Goal: Check status: Check status

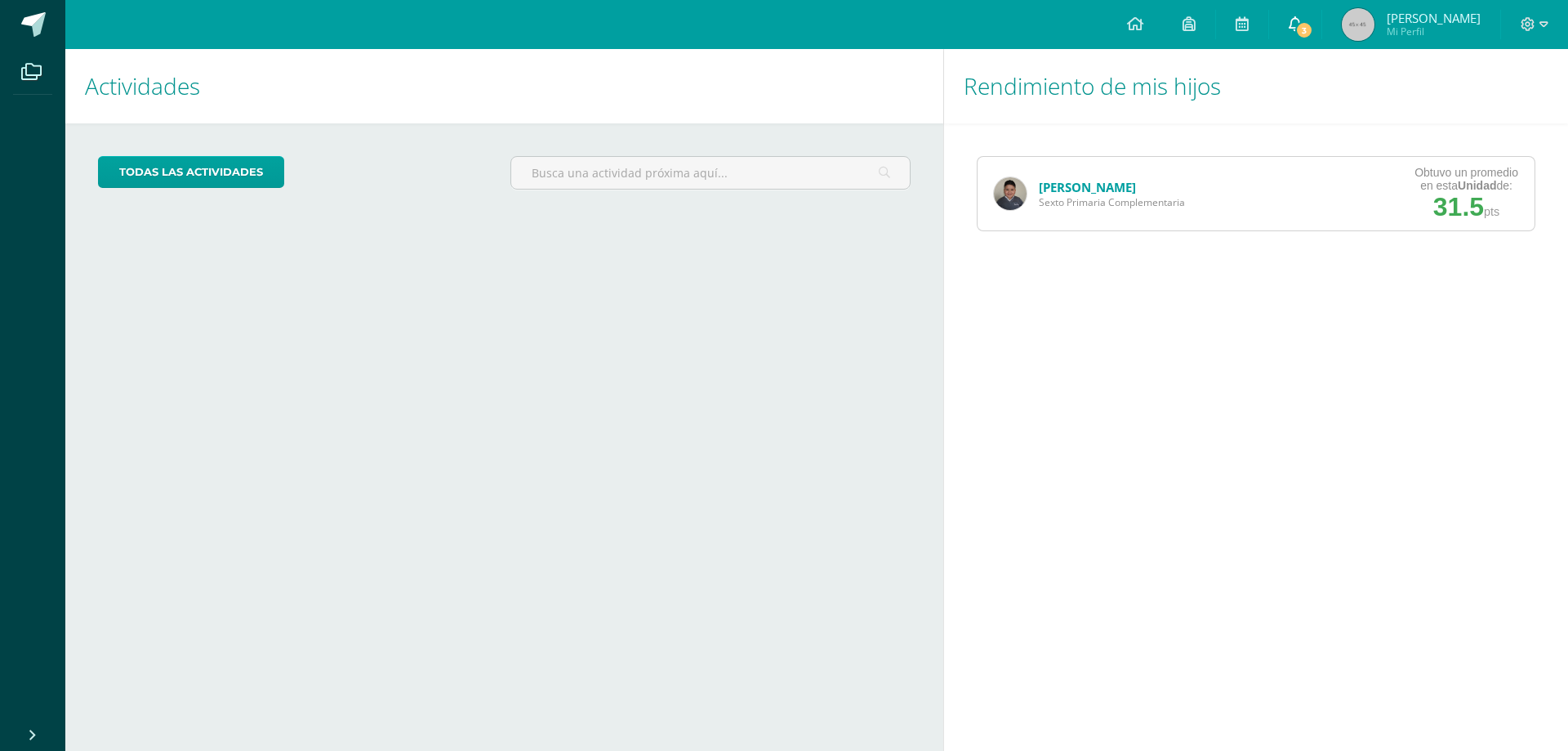
click at [1313, 24] on span "3" at bounding box center [1304, 30] width 18 height 18
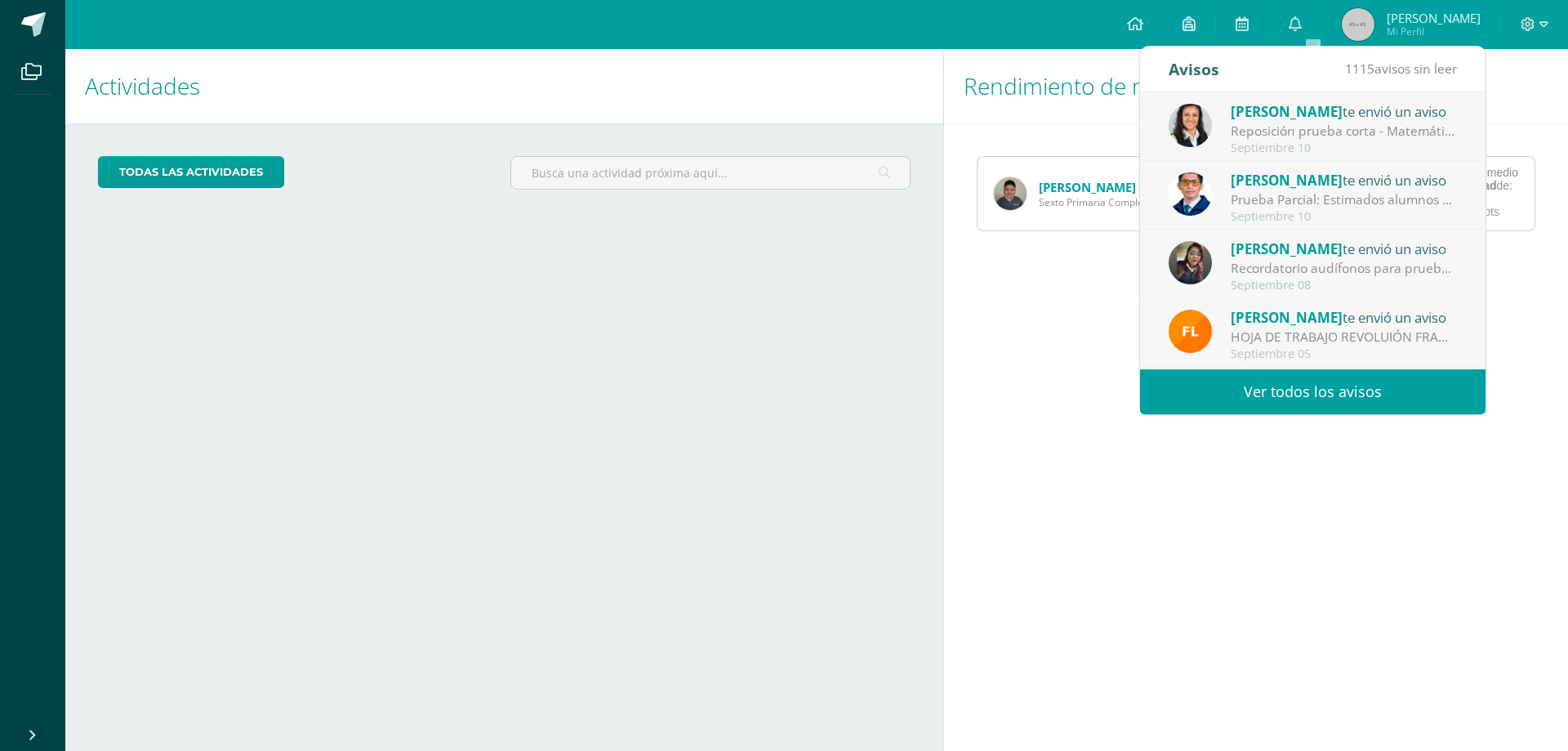
click at [1336, 135] on div "Reposición prueba corta - Matemática: Estimado Alumno Recuerda que para esta ev…" at bounding box center [1344, 130] width 227 height 18
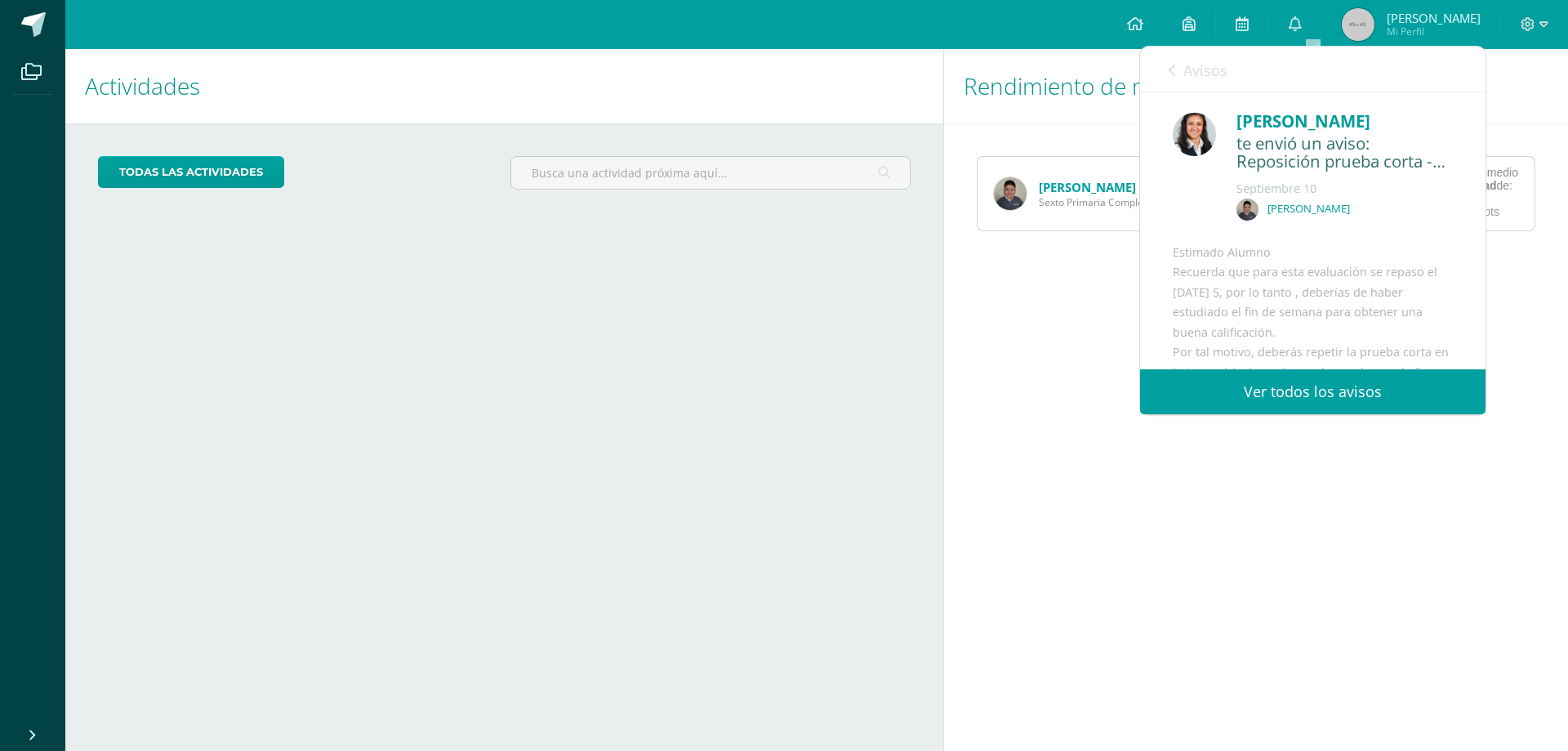
click at [1390, 394] on link "Ver todos los avisos" at bounding box center [1313, 391] width 346 height 44
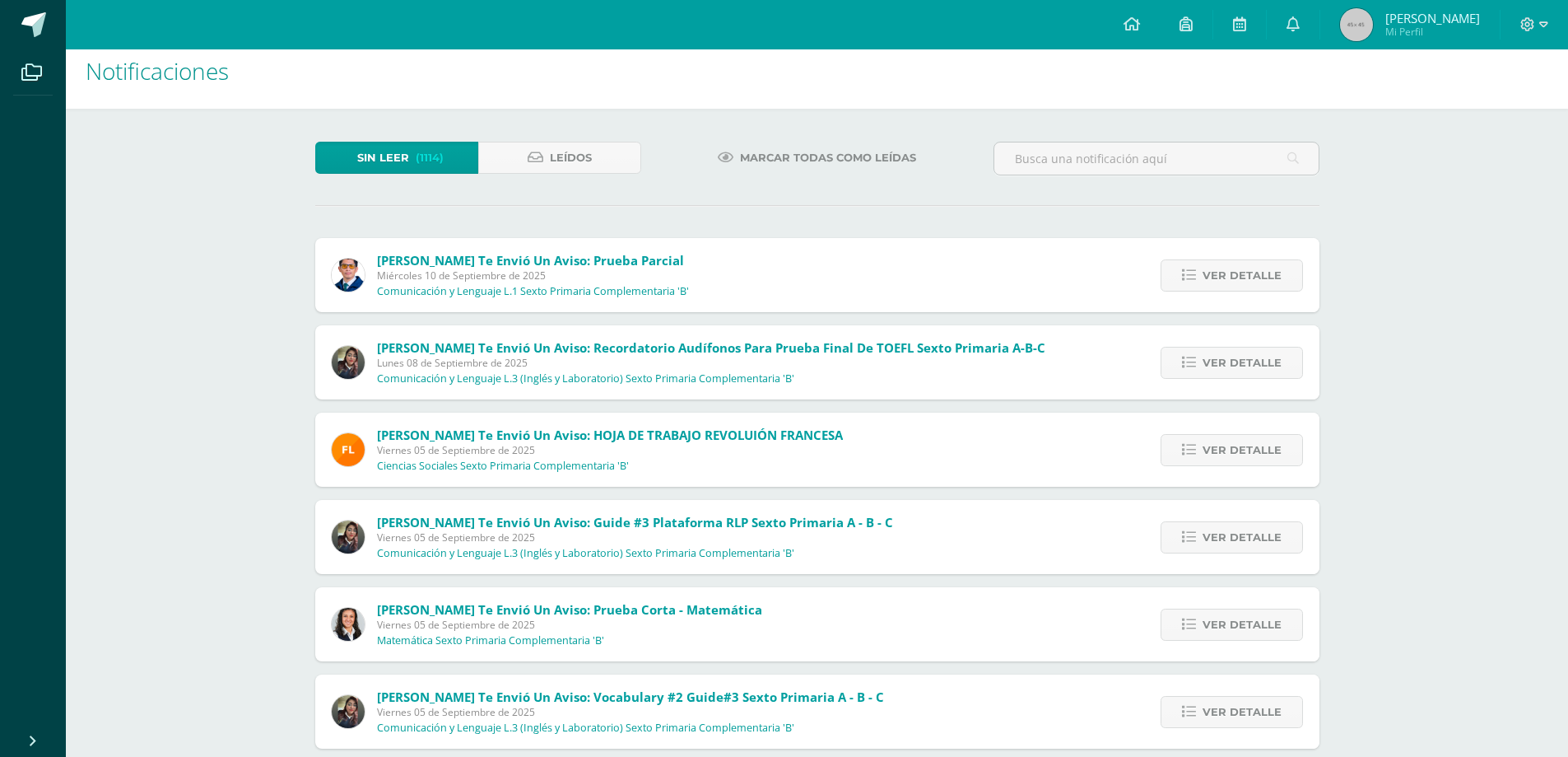
scroll to position [20, 0]
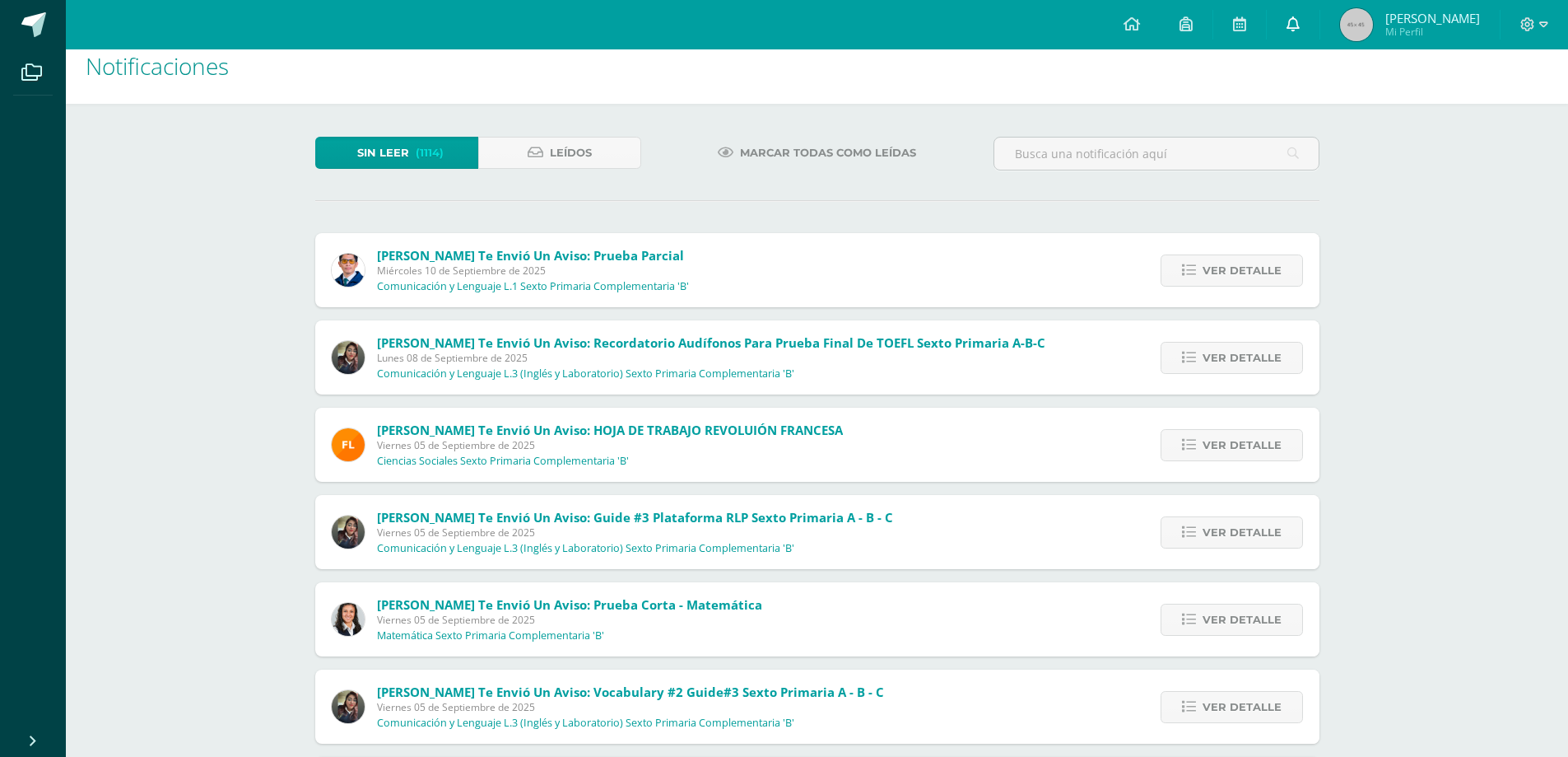
click at [1300, 19] on icon at bounding box center [1293, 23] width 14 height 15
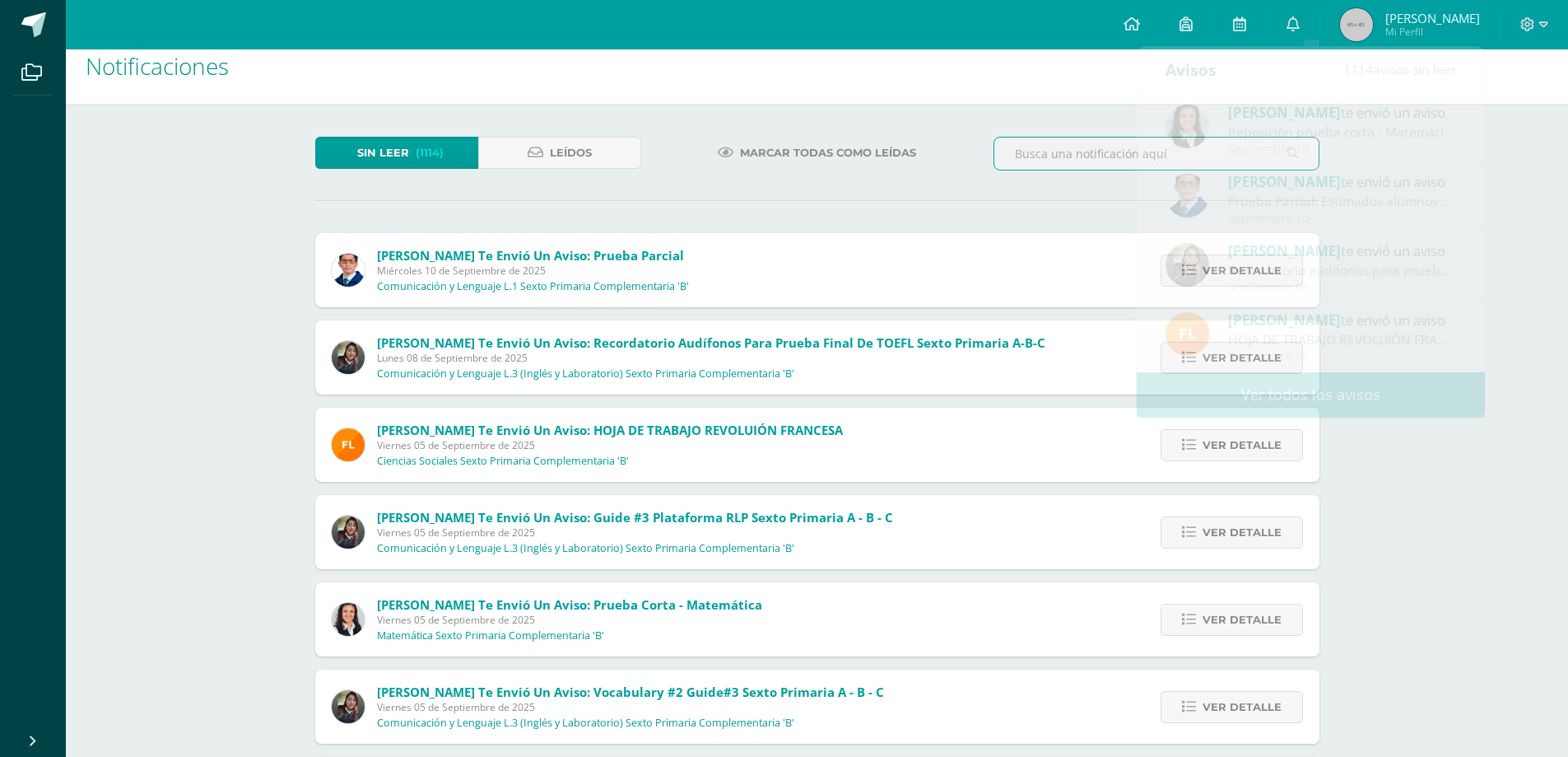
click at [1005, 141] on input "text" at bounding box center [1156, 153] width 324 height 32
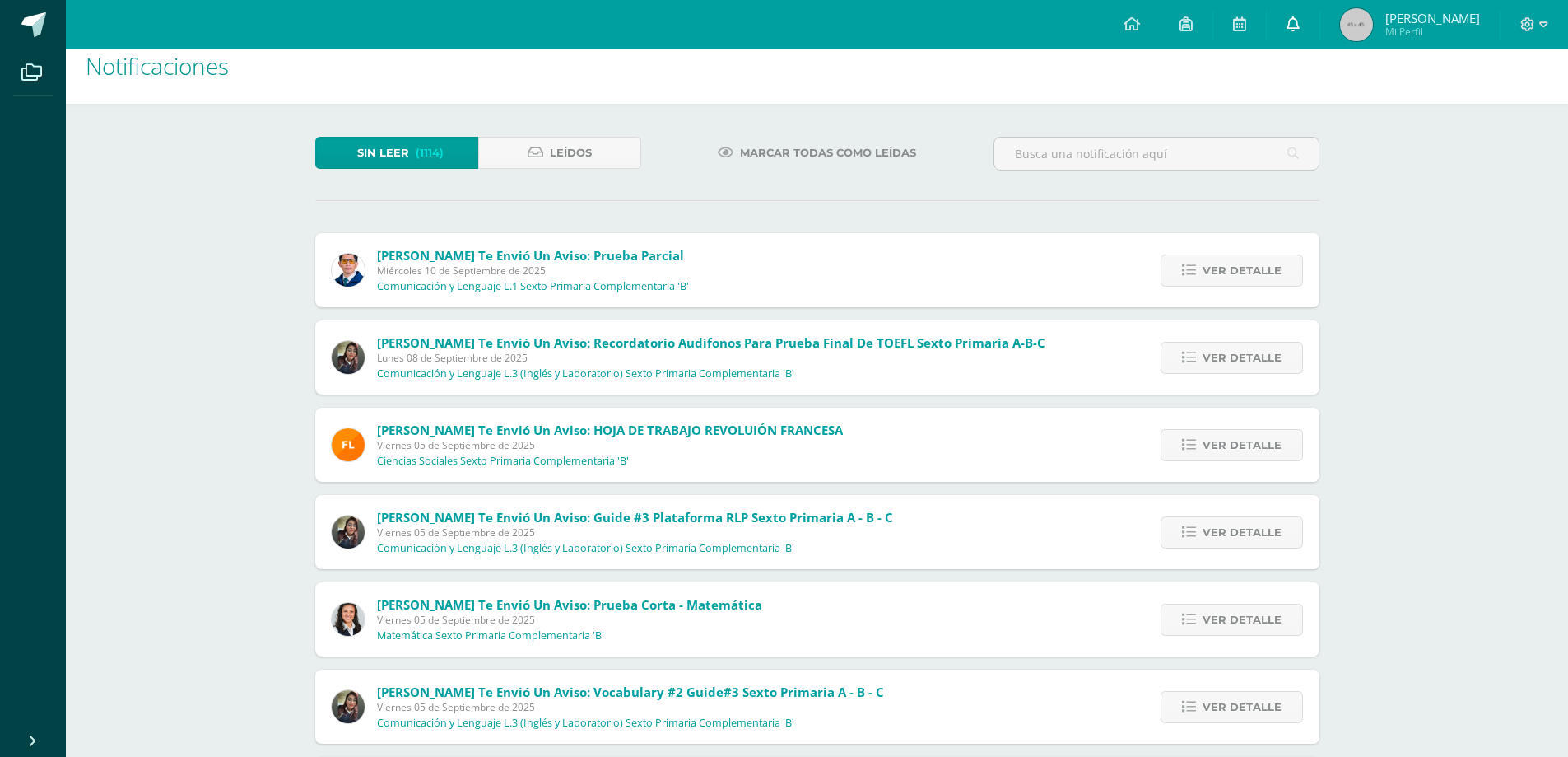
click at [1315, 14] on link at bounding box center [1293, 24] width 53 height 50
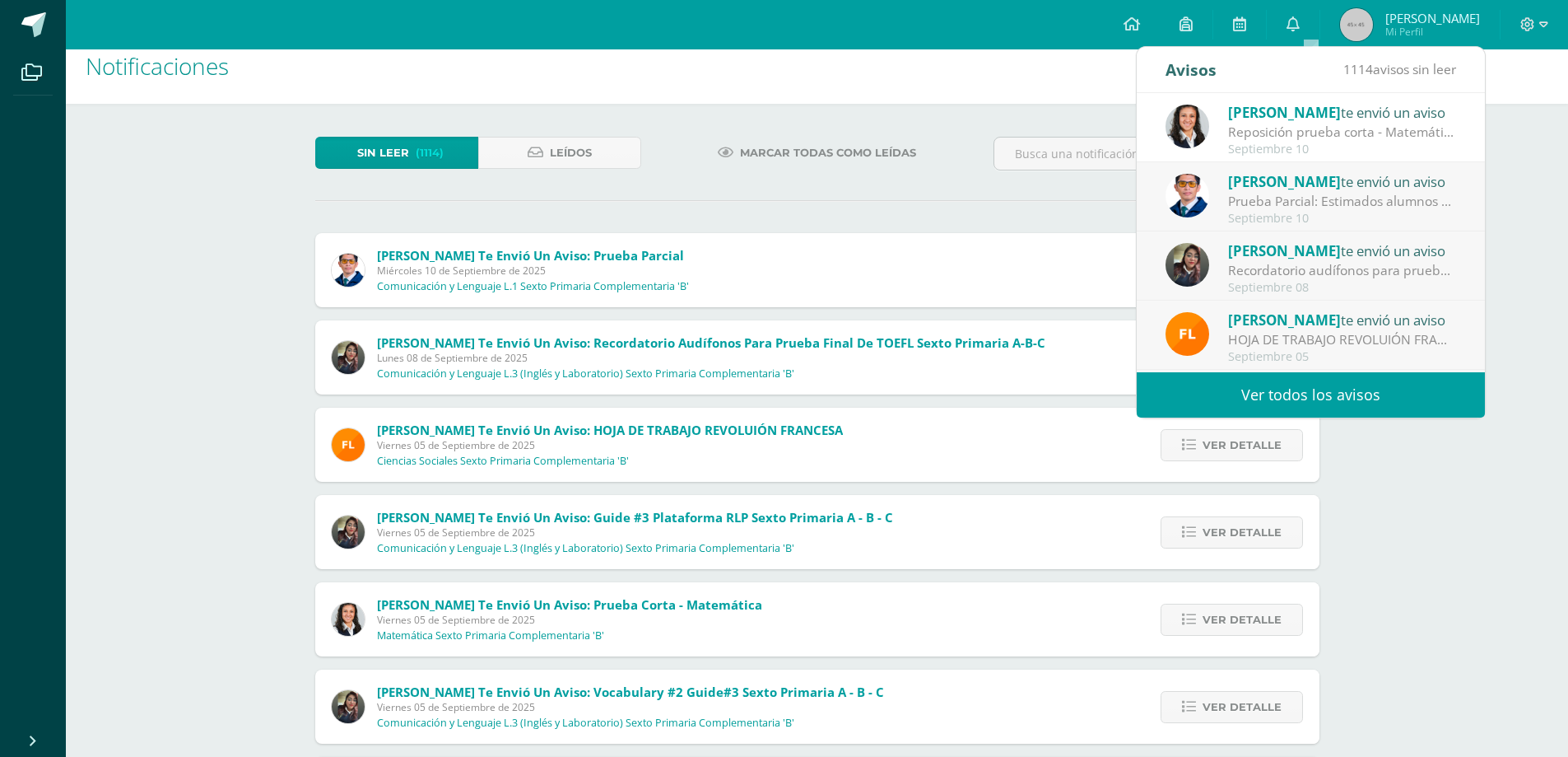
click at [1187, 127] on img at bounding box center [1187, 126] width 44 height 44
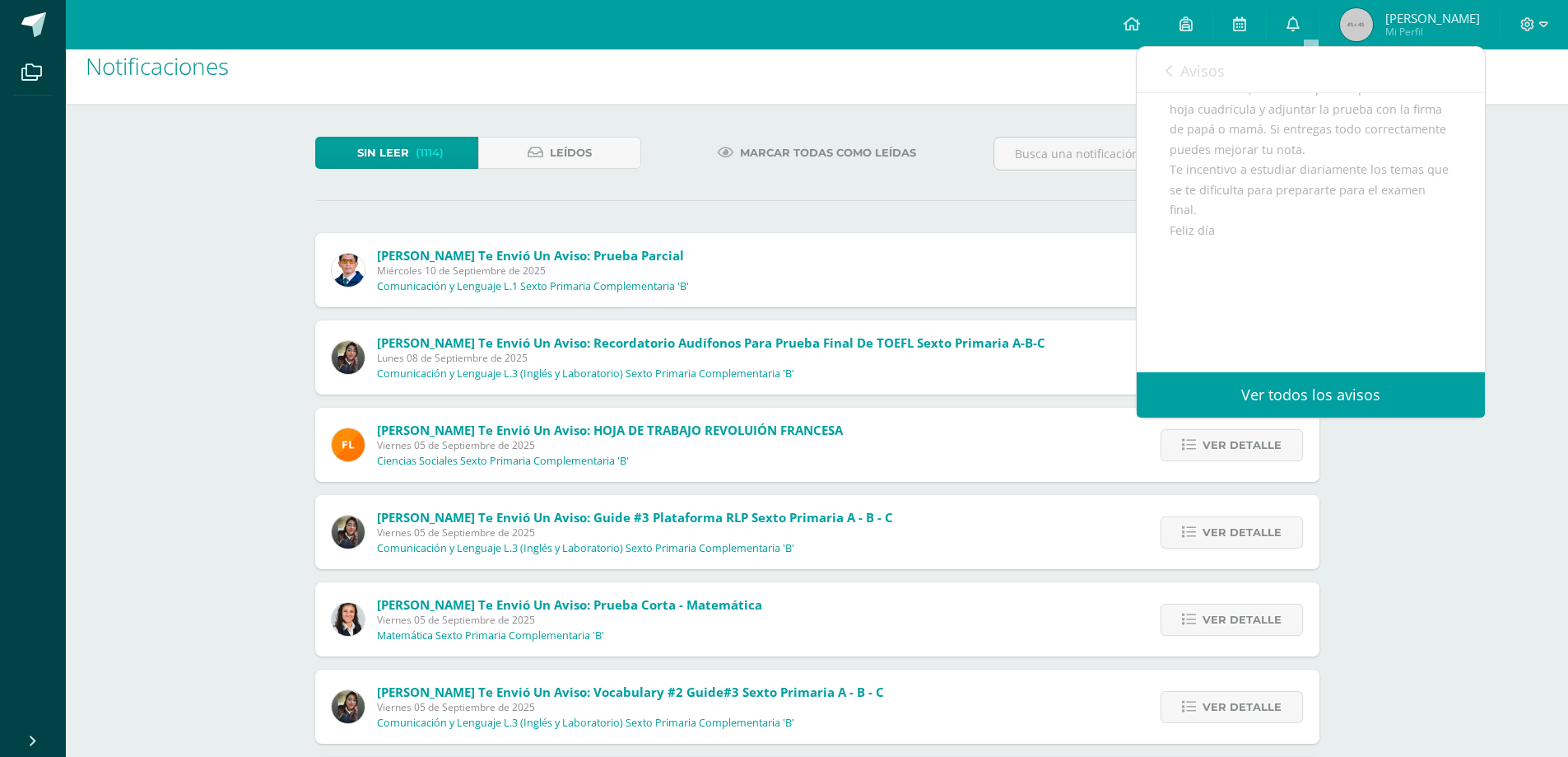
scroll to position [312, 0]
click at [1415, 386] on link "Ver todos los avisos" at bounding box center [1311, 395] width 349 height 45
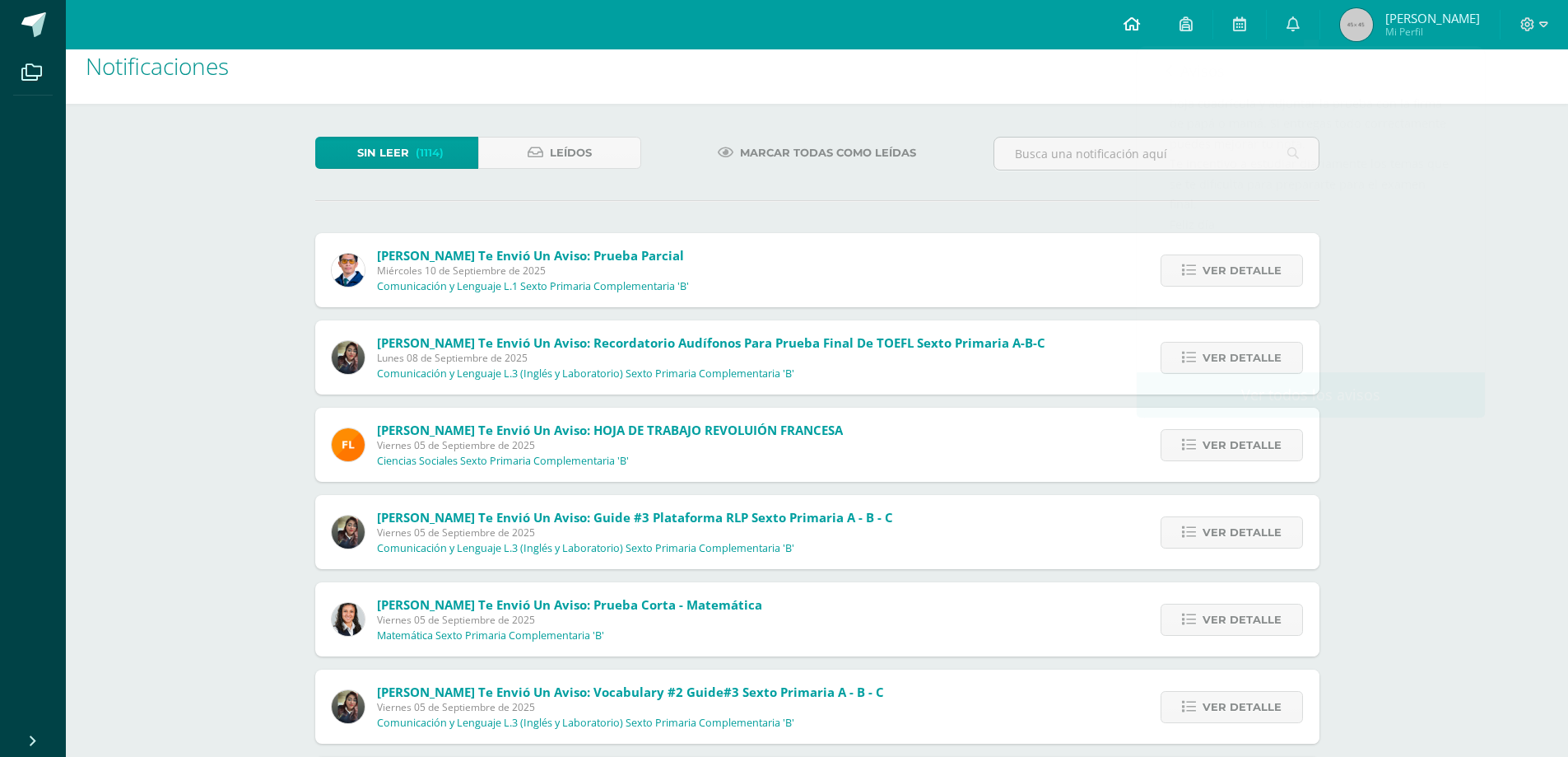
click at [1140, 18] on icon at bounding box center [1132, 23] width 17 height 15
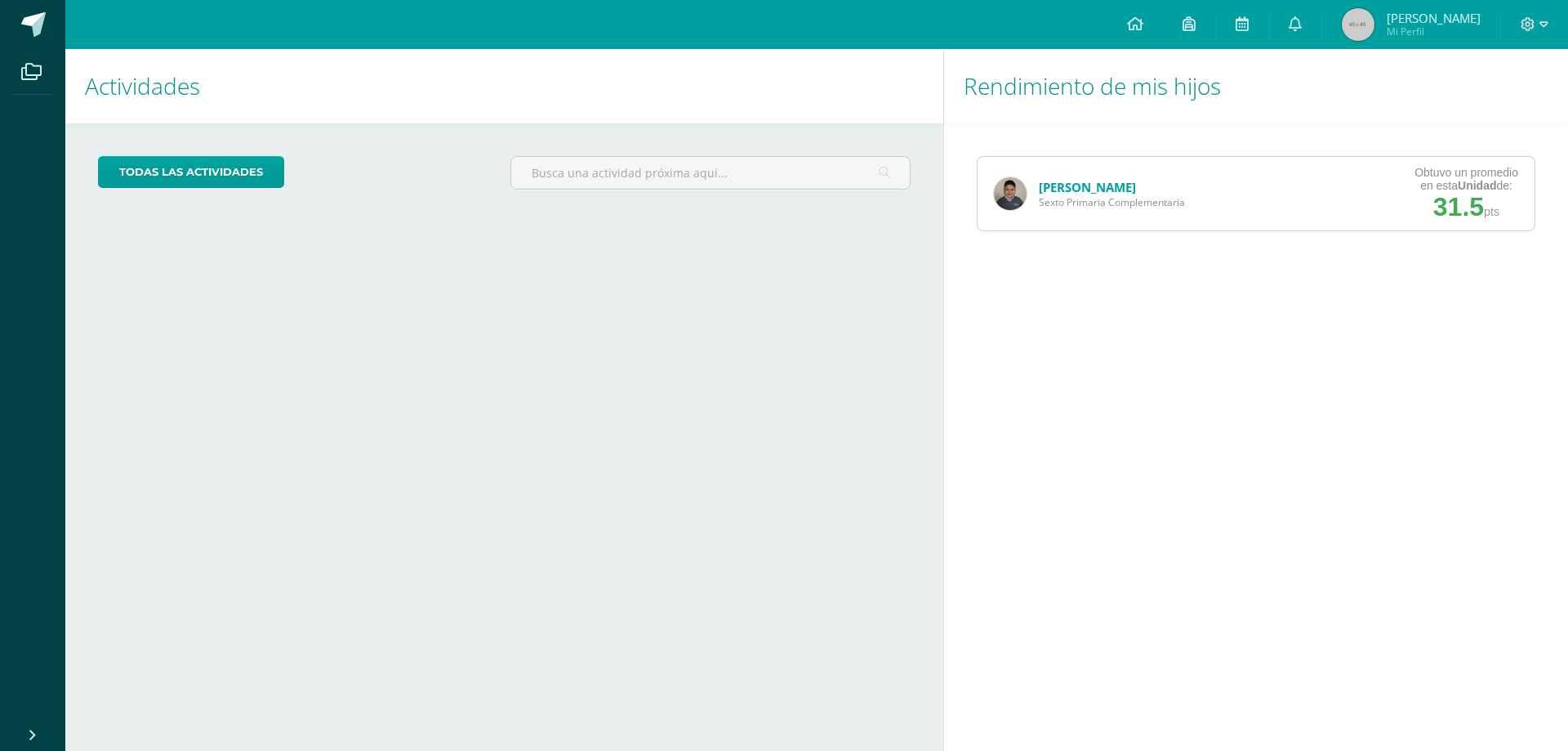
click at [1130, 20] on link at bounding box center [1134, 24] width 55 height 49
click at [1073, 188] on link "[PERSON_NAME]" at bounding box center [1087, 187] width 98 height 16
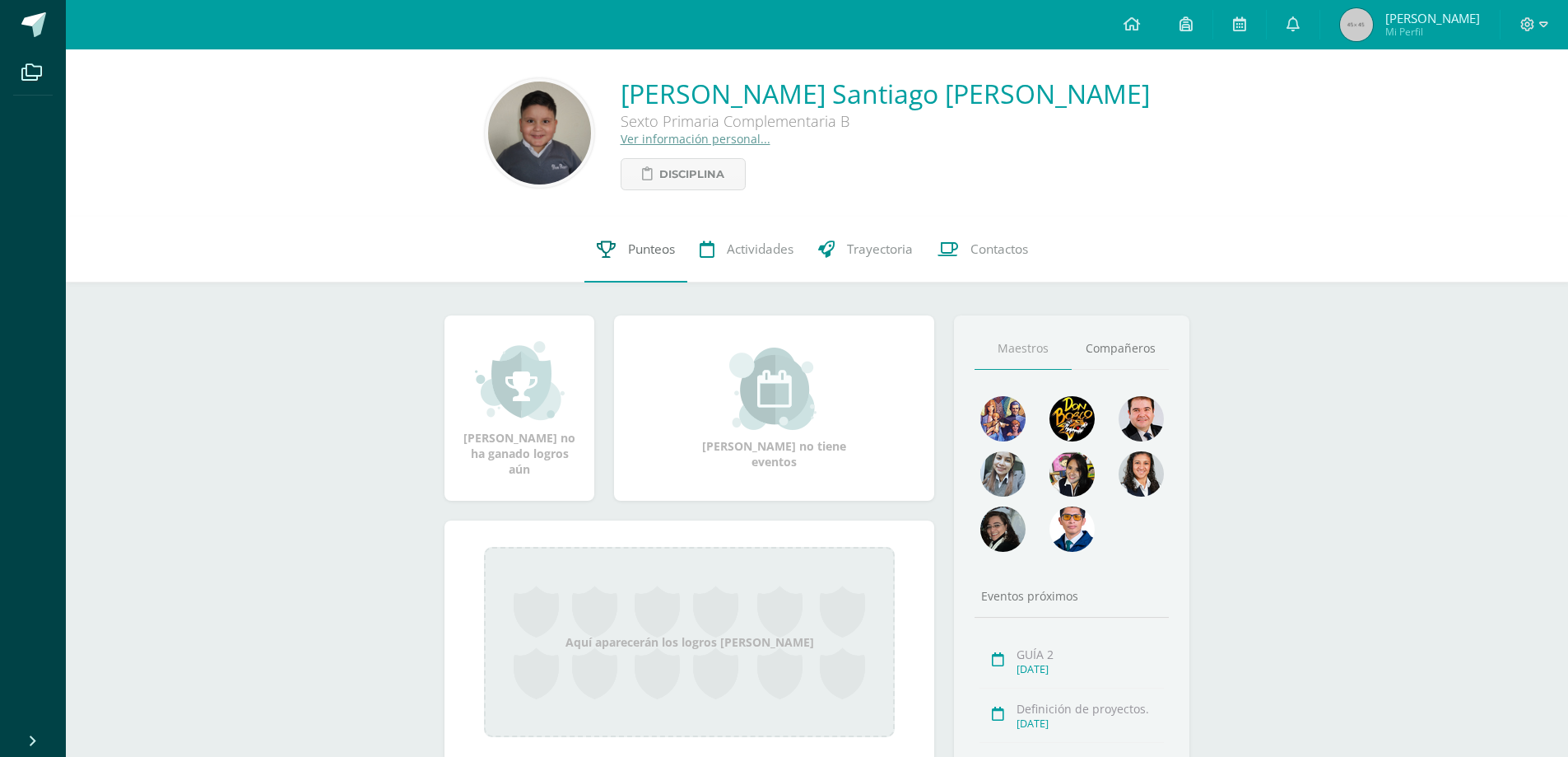
click at [628, 252] on span "Punteos" at bounding box center [652, 249] width 47 height 18
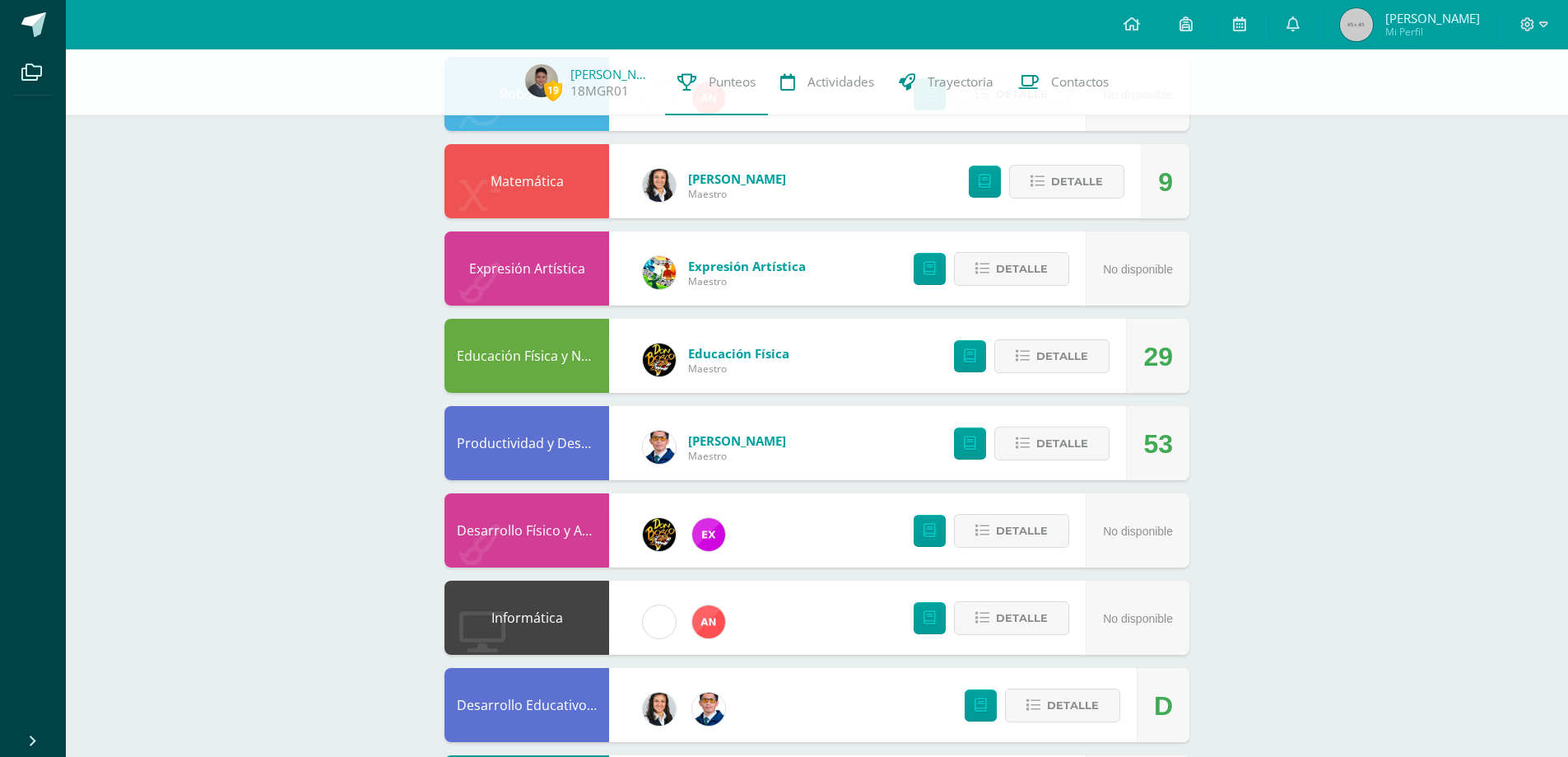
scroll to position [49, 0]
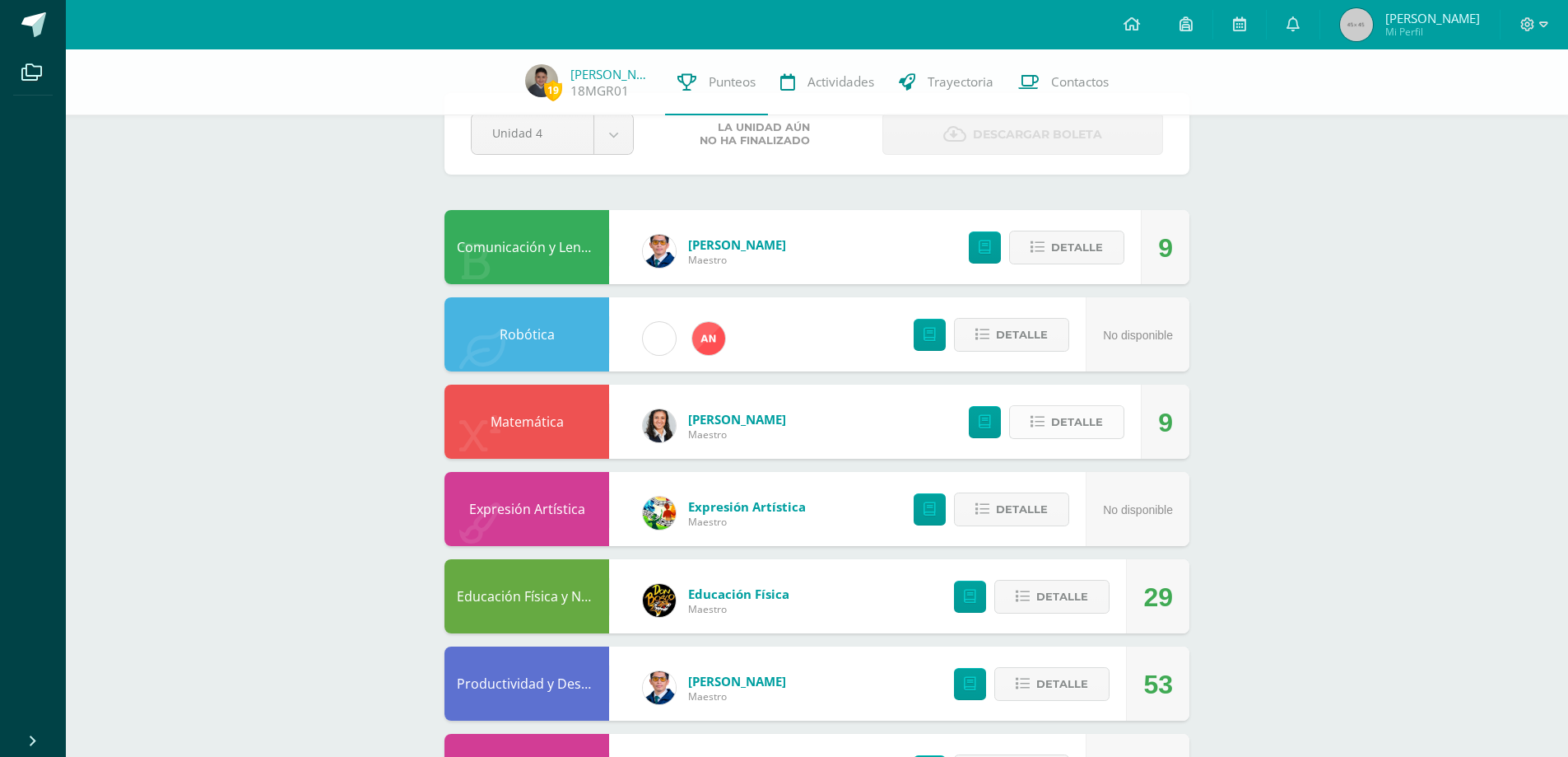
click at [1101, 421] on span "Detalle" at bounding box center [1076, 422] width 52 height 30
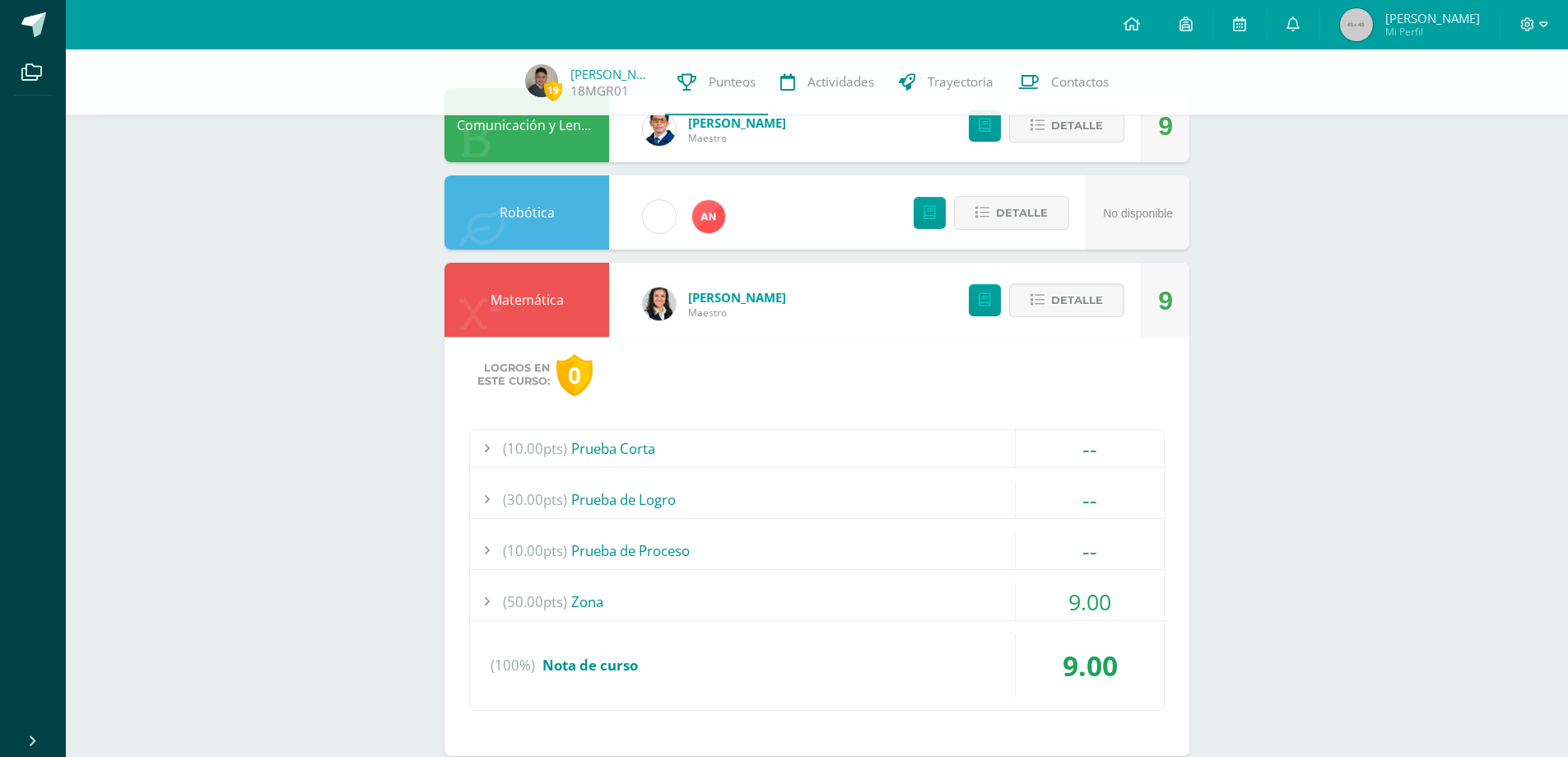
scroll to position [378, 0]
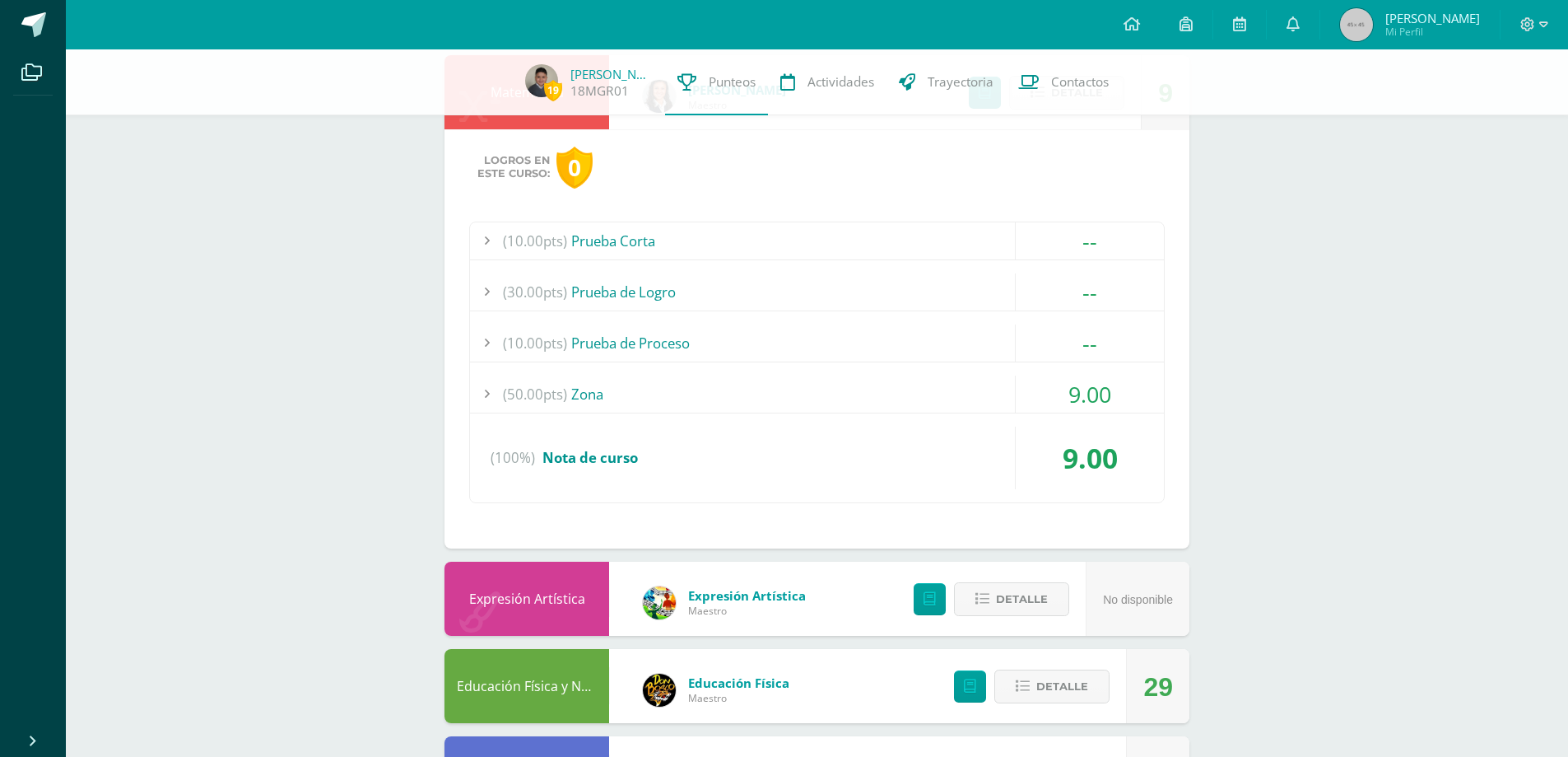
click at [1071, 397] on span "9.00" at bounding box center [1090, 394] width 43 height 30
